Goal: Task Accomplishment & Management: Manage account settings

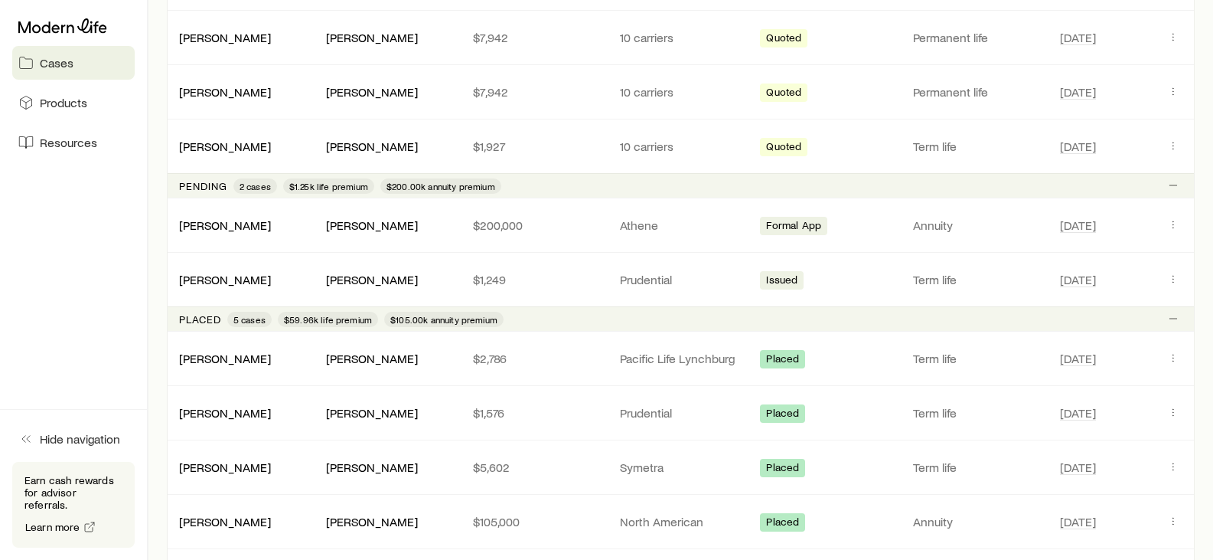
scroll to position [409, 0]
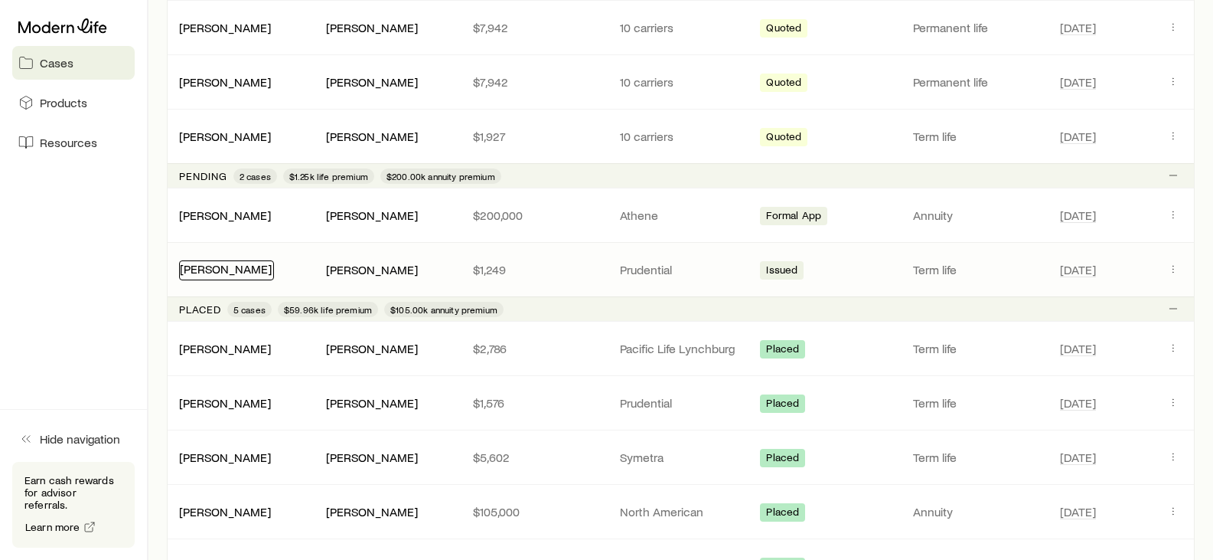
click at [253, 263] on link "[PERSON_NAME]" at bounding box center [226, 268] width 92 height 15
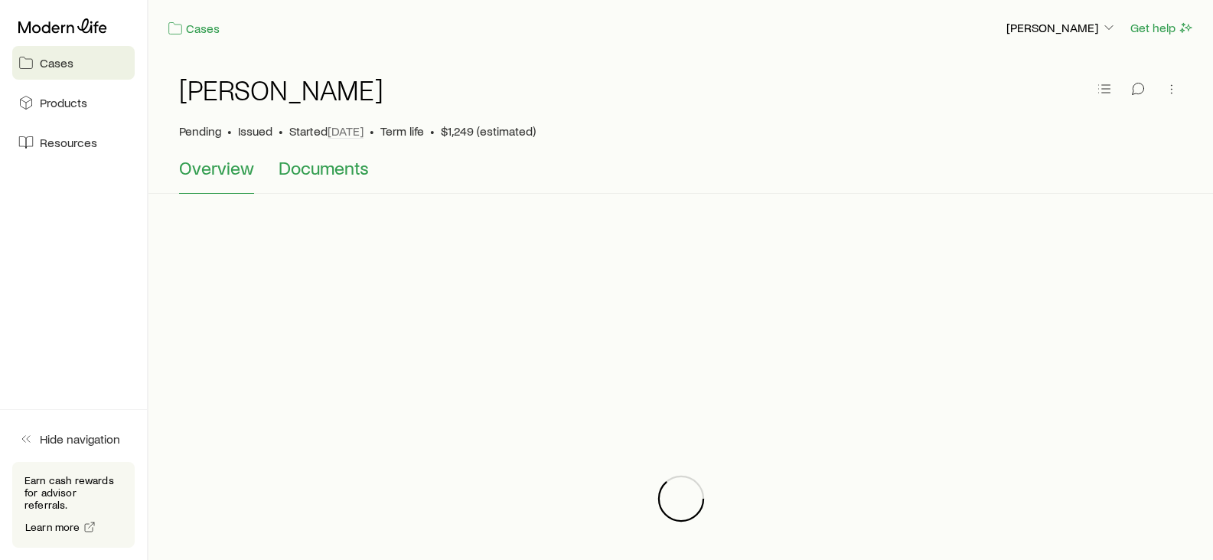
click at [327, 171] on span "Documents" at bounding box center [324, 167] width 90 height 21
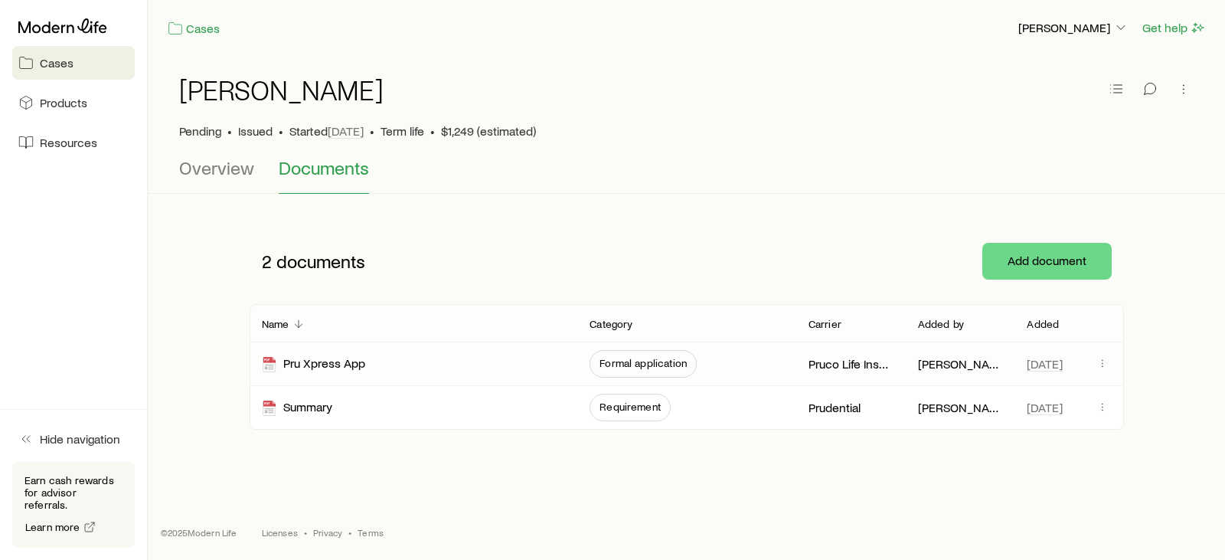
click at [639, 368] on span "Formal application" at bounding box center [642, 363] width 87 height 12
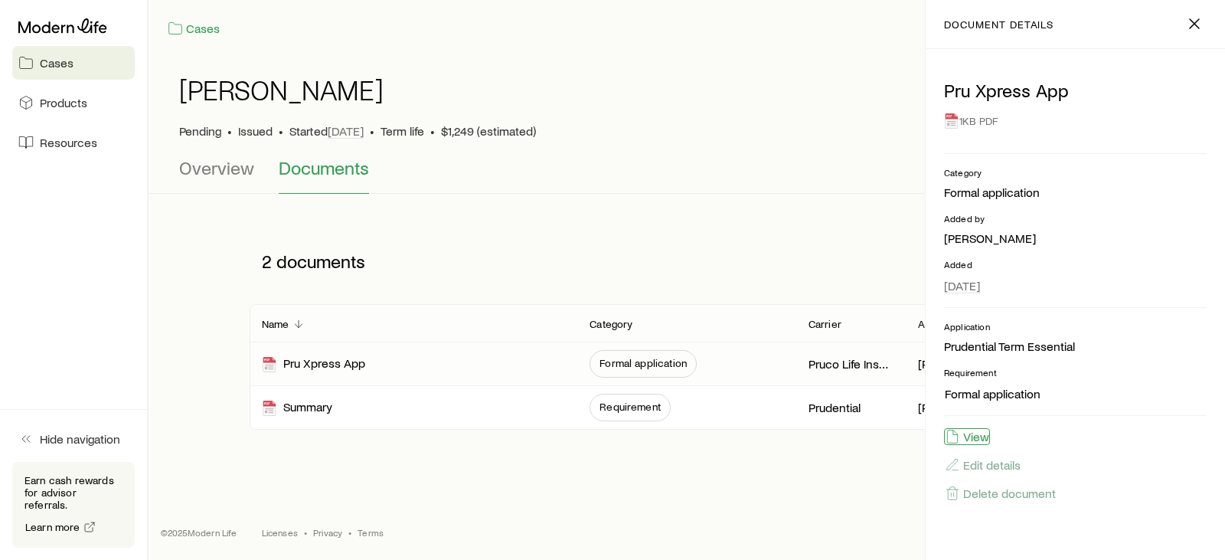
click at [972, 432] on button "View" at bounding box center [967, 436] width 46 height 17
